Goal: Task Accomplishment & Management: Manage account settings

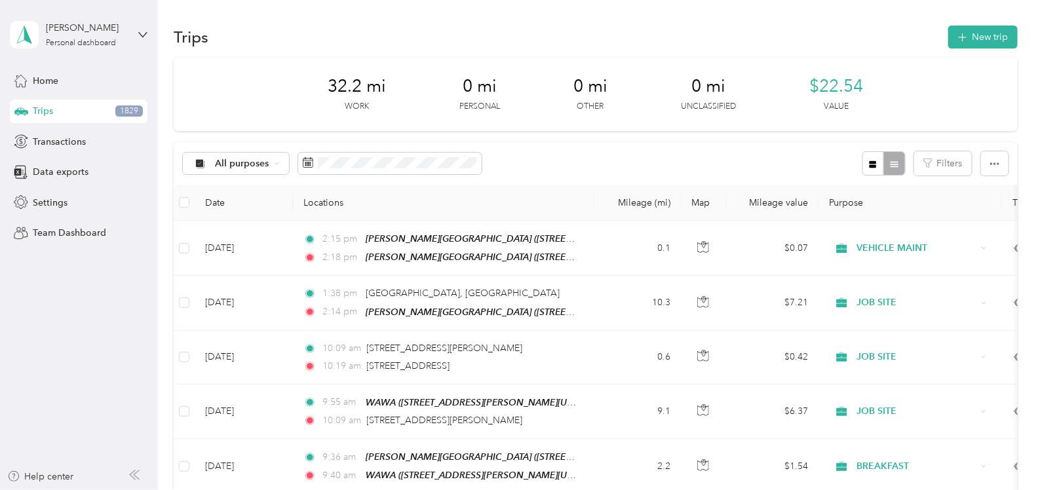
scroll to position [81, 0]
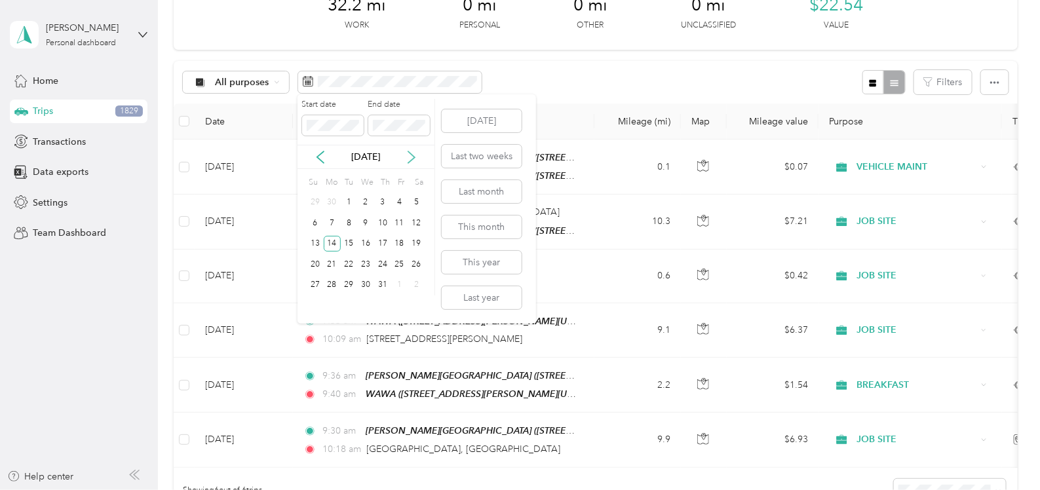
click at [406, 151] on icon at bounding box center [411, 157] width 13 height 13
click at [368, 263] on div "20" at bounding box center [365, 264] width 17 height 16
click at [364, 265] on div "20" at bounding box center [365, 264] width 17 height 16
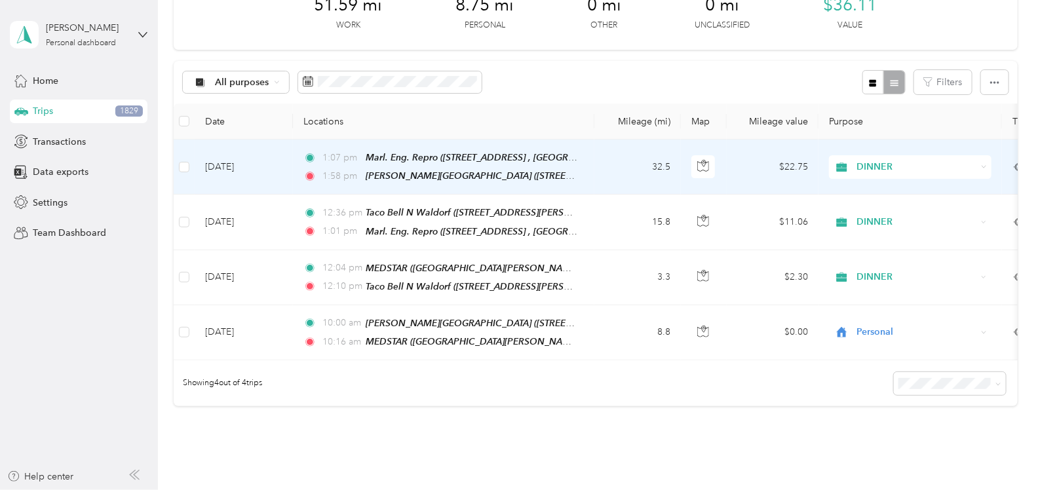
click at [952, 166] on span "DINNER" at bounding box center [917, 167] width 120 height 14
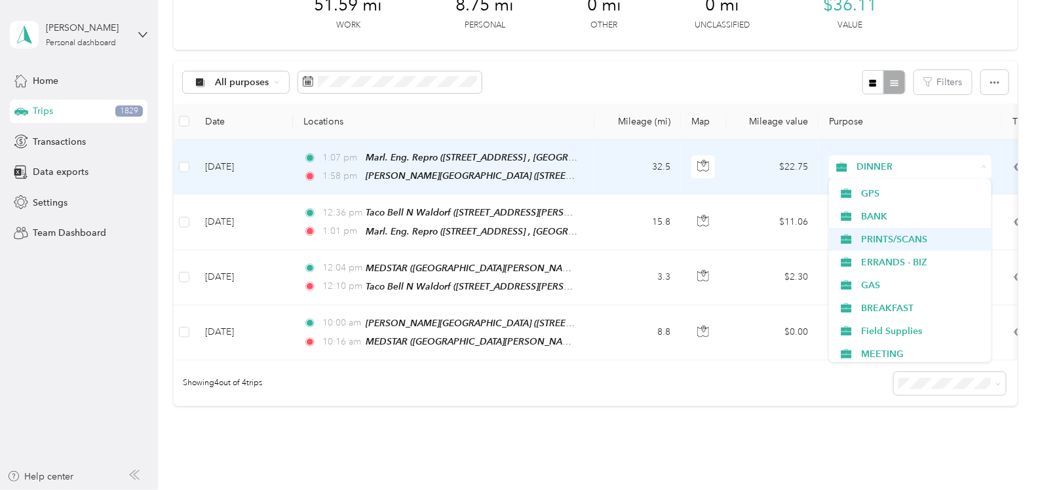
scroll to position [157, 0]
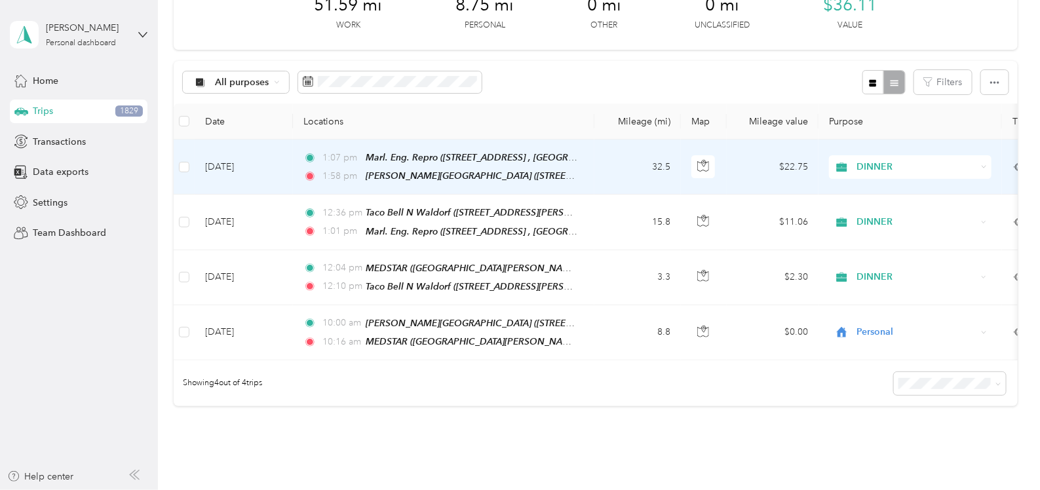
click at [894, 237] on span "PRINTS/SCANS" at bounding box center [921, 232] width 121 height 14
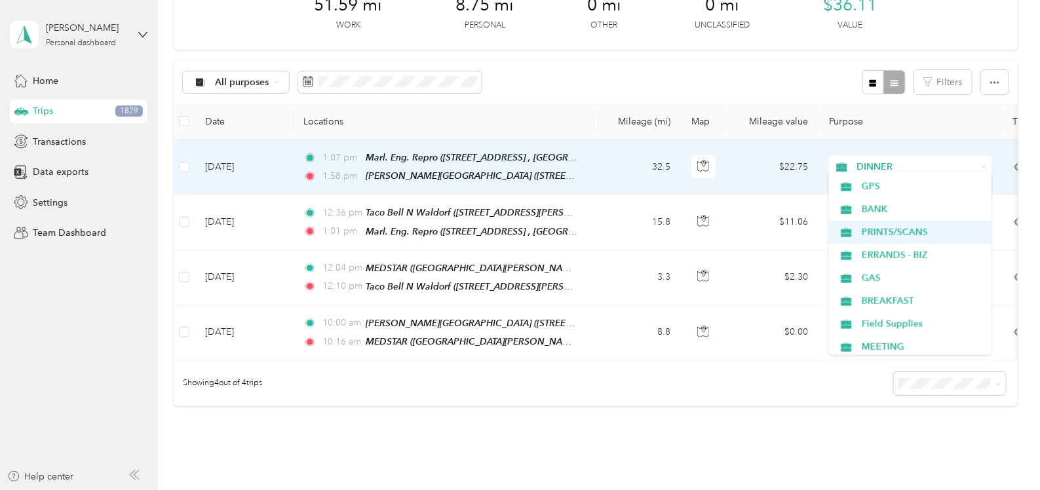
scroll to position [0, 0]
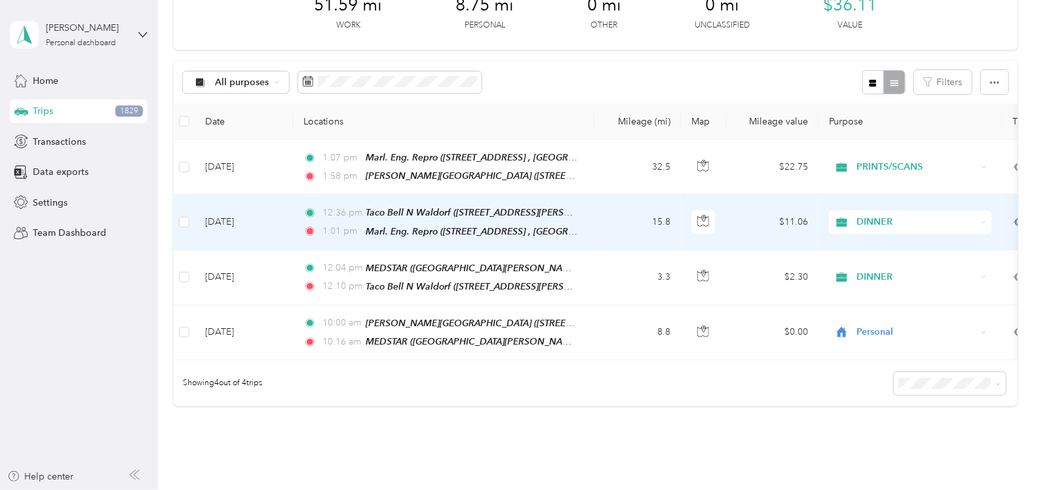
click at [876, 216] on span "DINNER" at bounding box center [917, 222] width 120 height 14
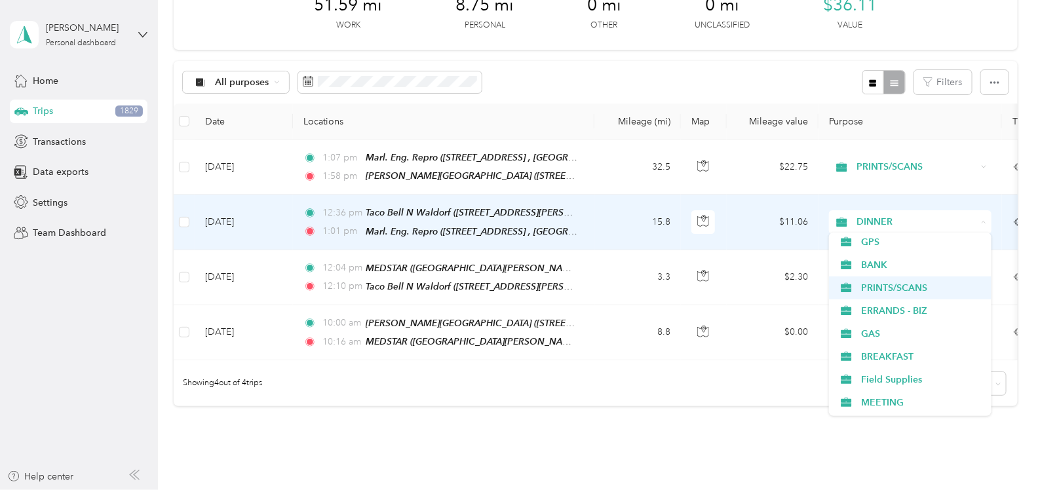
scroll to position [163, 0]
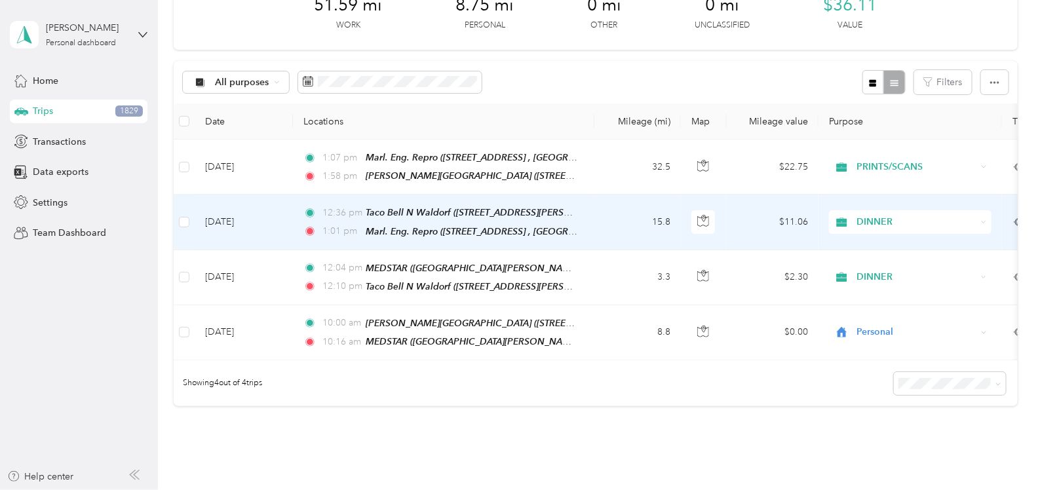
click at [888, 282] on span "PRINTS/SCANS" at bounding box center [921, 280] width 121 height 14
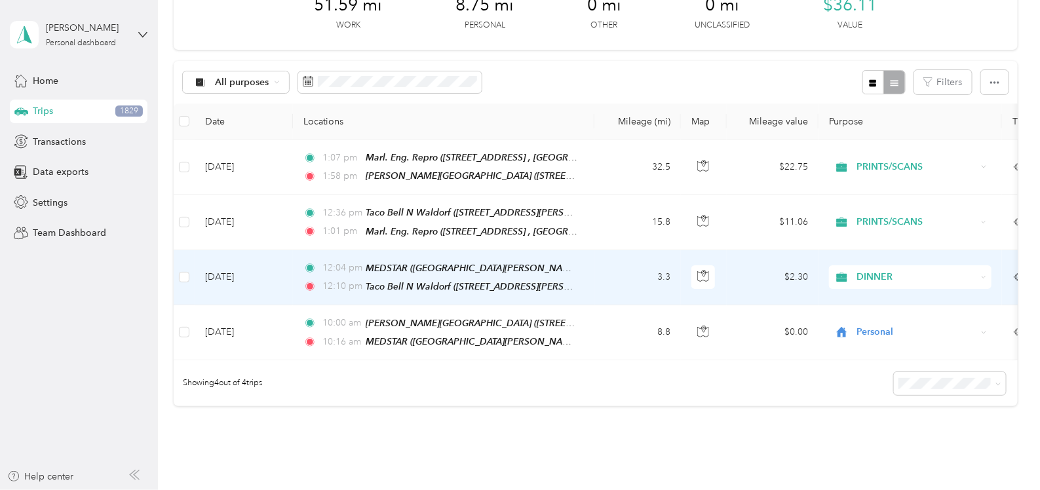
click at [888, 270] on span "DINNER" at bounding box center [917, 277] width 120 height 14
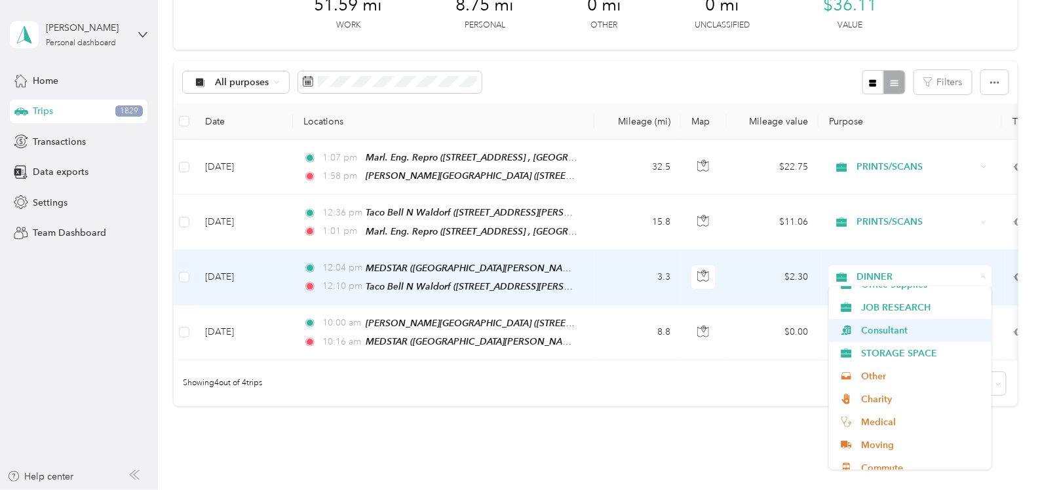
scroll to position [435, 0]
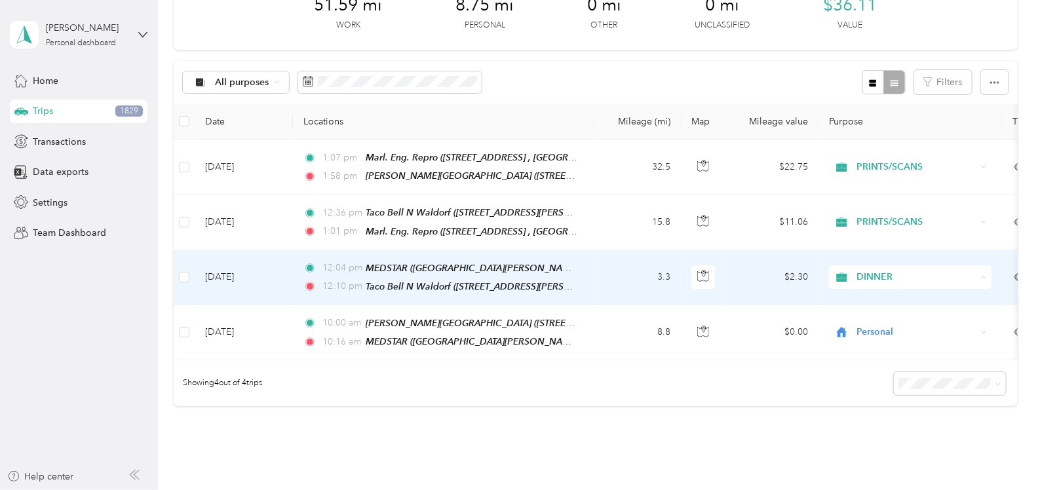
click at [888, 404] on li "Medical" at bounding box center [910, 413] width 162 height 23
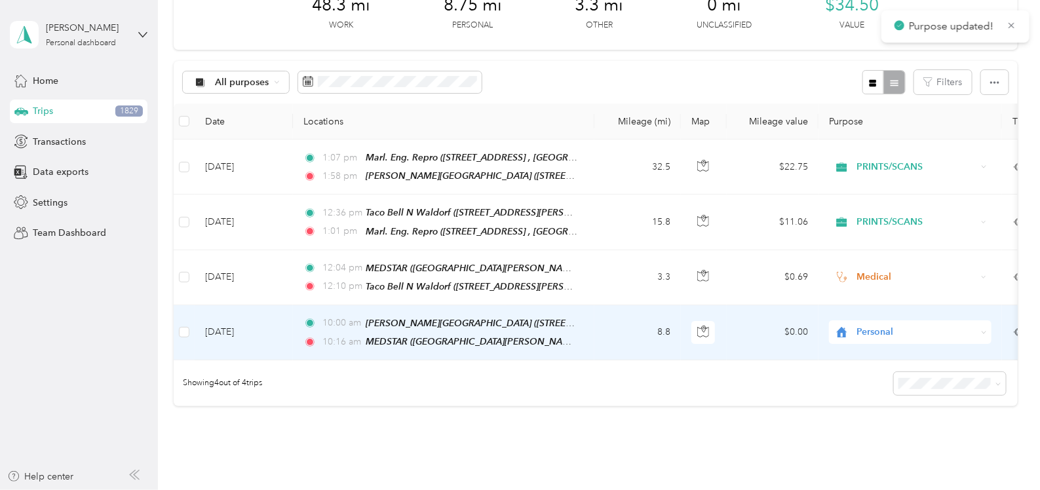
click at [880, 326] on span "Personal" at bounding box center [917, 332] width 120 height 14
click at [883, 260] on li "Medical" at bounding box center [910, 251] width 162 height 23
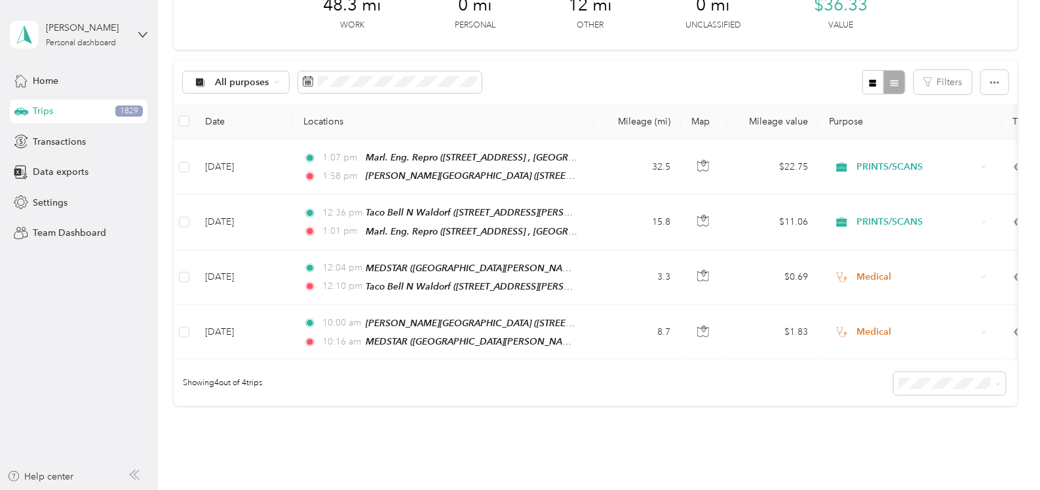
scroll to position [81, 0]
